Goal: Task Accomplishment & Management: Use online tool/utility

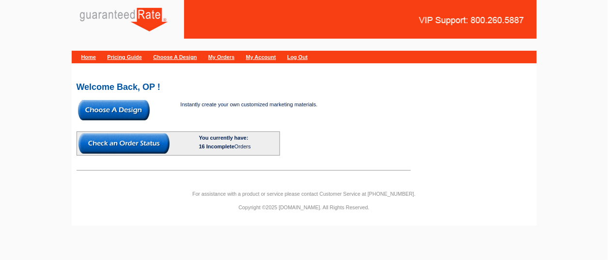
click at [108, 110] on img at bounding box center [114, 110] width 72 height 20
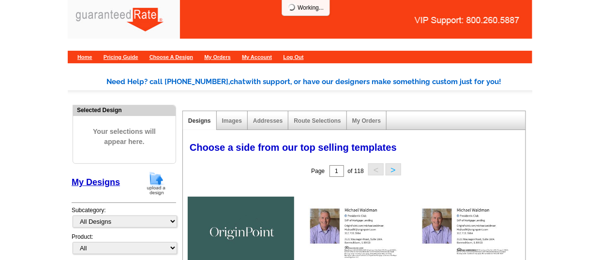
click at [157, 188] on img at bounding box center [156, 183] width 25 height 25
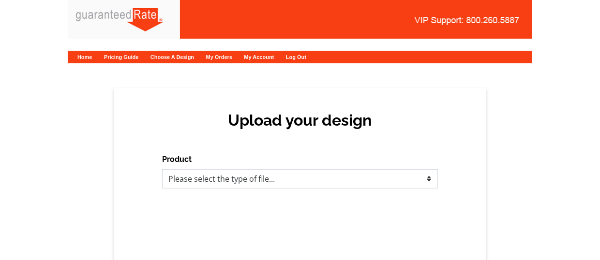
click at [232, 183] on select "Please select the type of file... Postcards Calendars Business Cards Letters an…" at bounding box center [300, 178] width 276 height 19
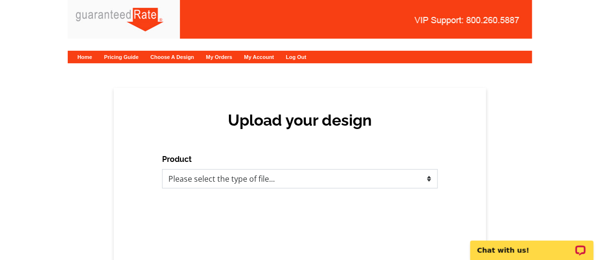
select select "2"
click at [162, 169] on select "Please select the type of file... Postcards Calendars Business Cards Letters an…" at bounding box center [300, 178] width 276 height 19
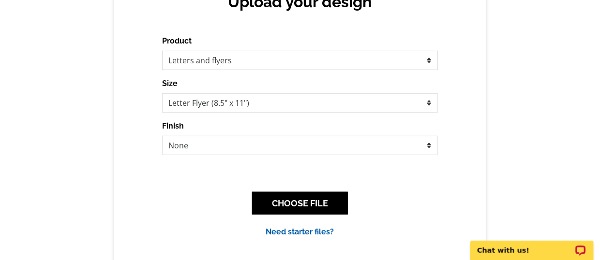
scroll to position [124, 0]
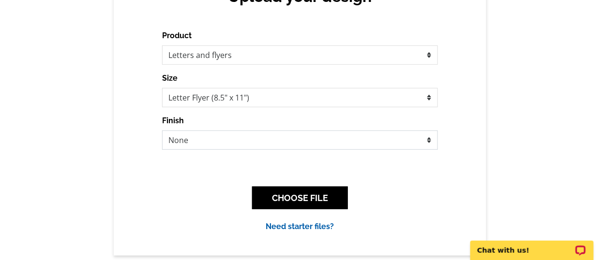
click at [285, 149] on select "None Envelope Mailer Bi-fold Mailer Tri-fold Mailer 3 hole punch" at bounding box center [300, 140] width 276 height 19
select select "2"
click at [162, 131] on select "None Envelope Mailer Bi-fold Mailer Tri-fold Mailer 3 hole punch" at bounding box center [300, 140] width 276 height 19
